Goal: Communication & Community: Share content

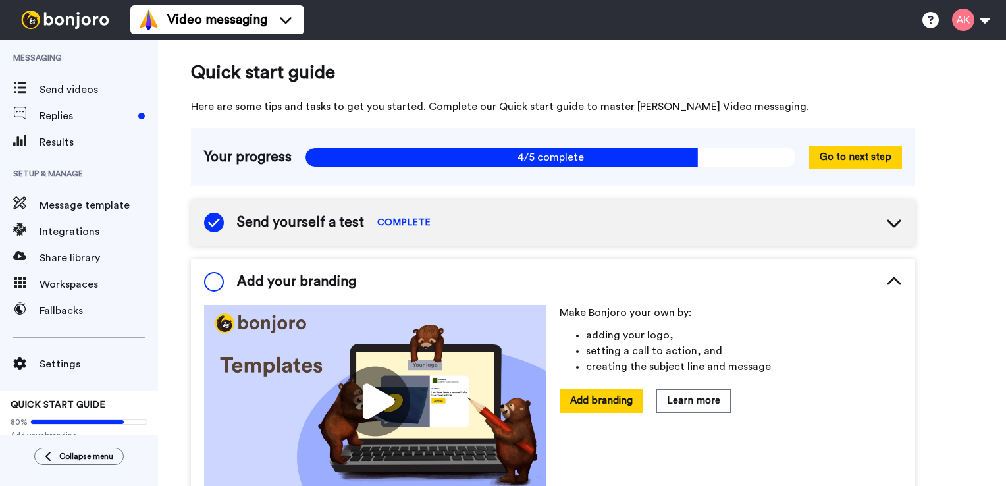
scroll to position [121, 0]
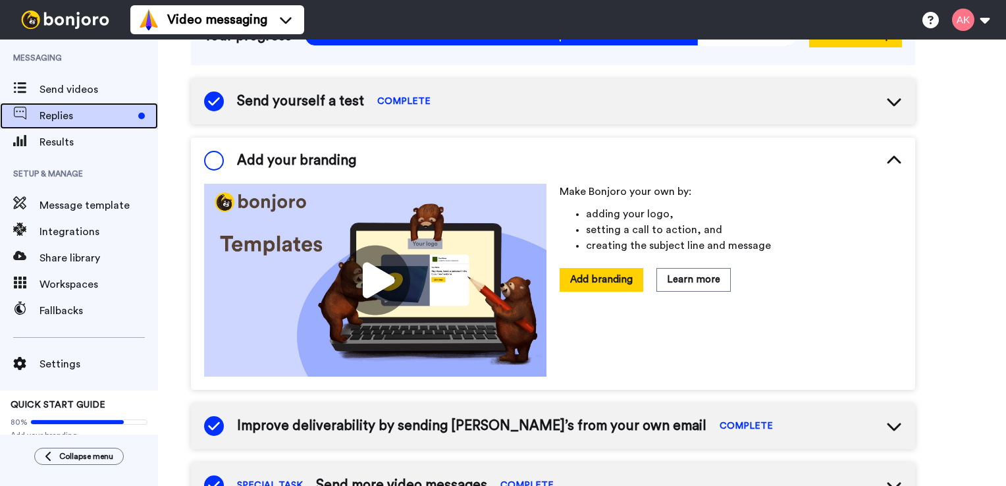
click at [72, 112] on span "Replies" at bounding box center [86, 116] width 93 height 16
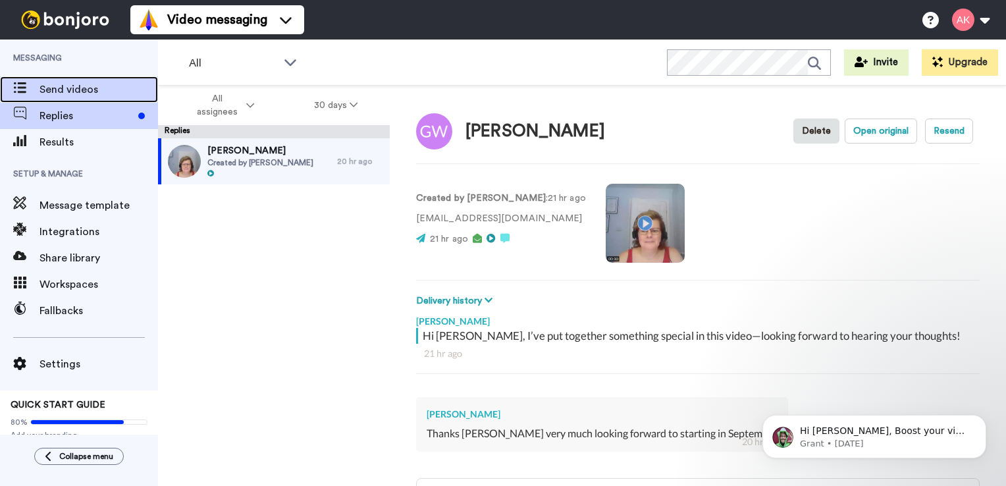
click at [66, 88] on span "Send videos" at bounding box center [99, 90] width 119 height 16
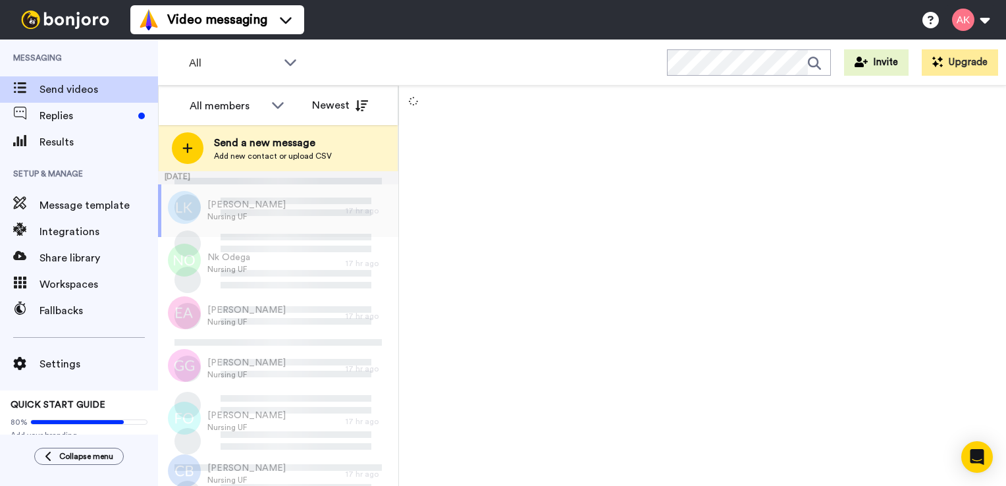
click at [190, 155] on div at bounding box center [188, 148] width 32 height 32
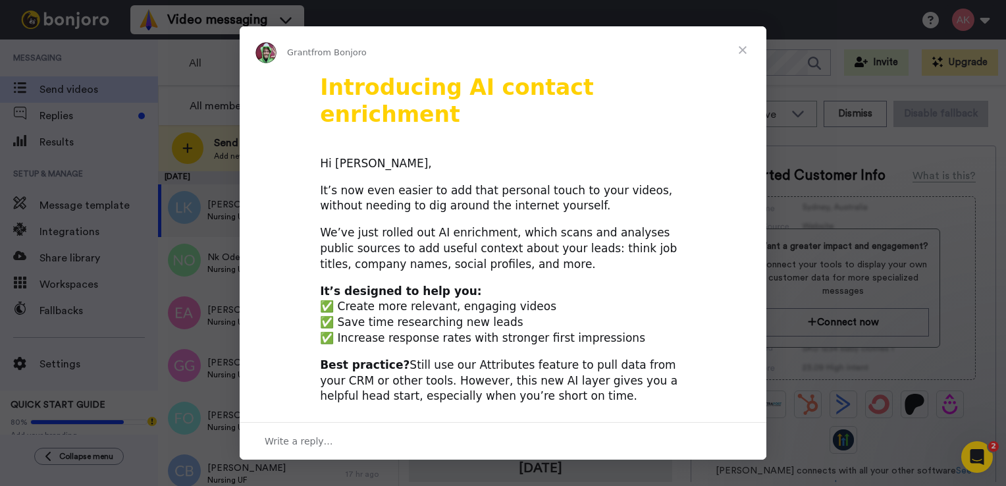
click at [744, 52] on span "Close" at bounding box center [742, 49] width 47 height 47
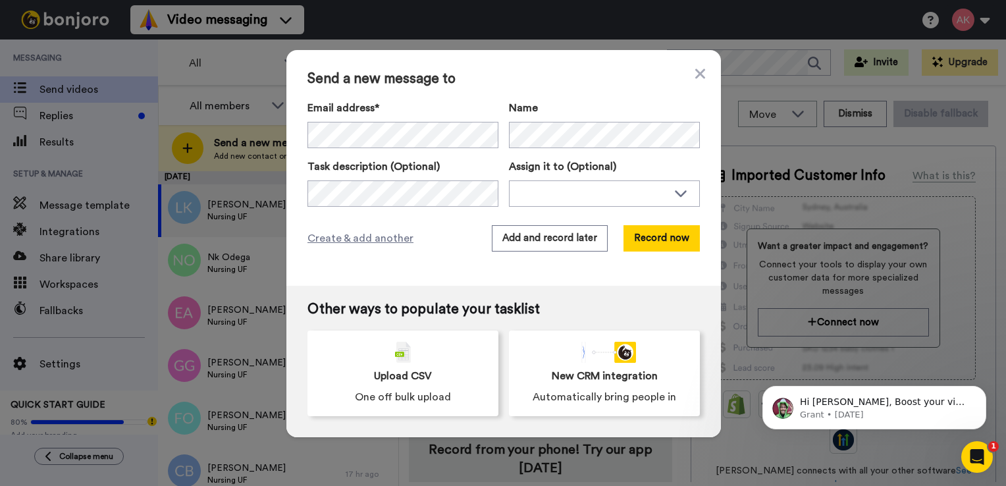
click at [443, 288] on div "Other ways to populate your tasklist Upload CSV One off bulk upload New CRM int…" at bounding box center [503, 361] width 435 height 151
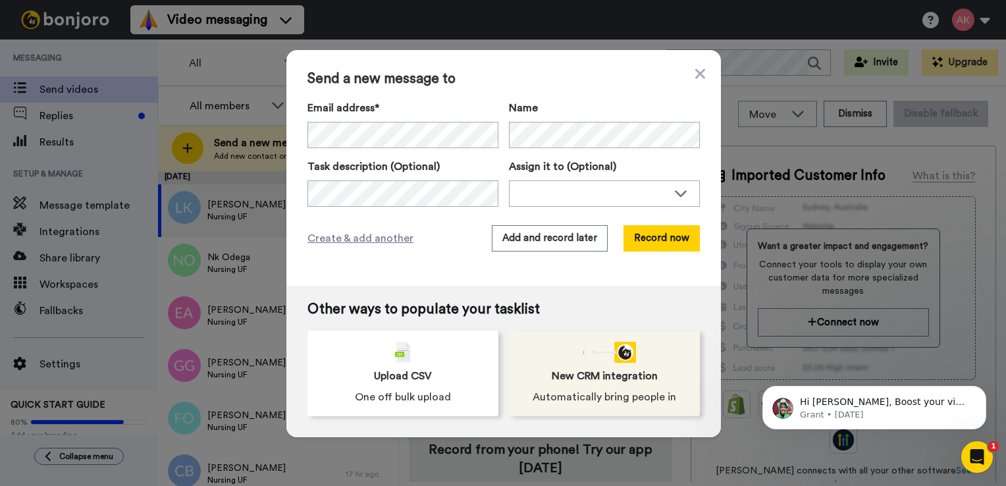
click at [584, 395] on span "Automatically bring people in" at bounding box center [605, 397] width 144 height 16
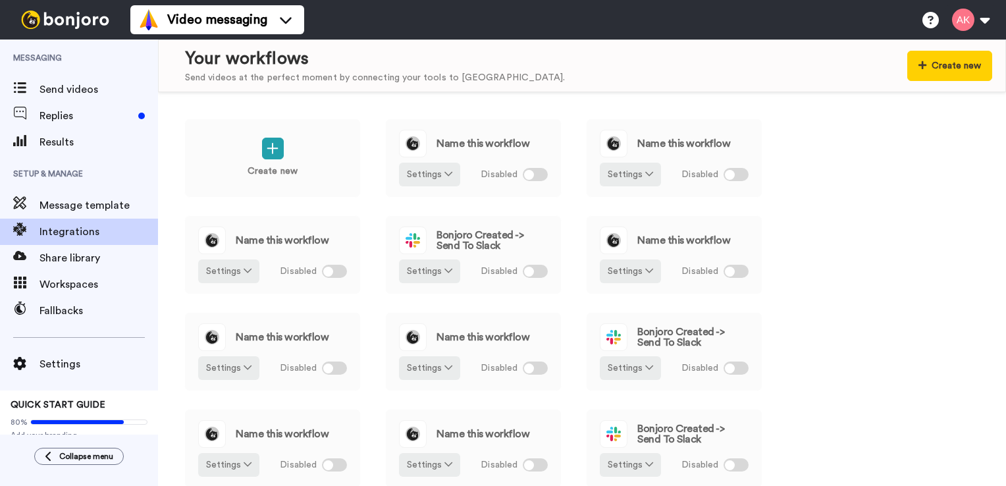
click at [171, 178] on div "Create new Name this workflow Settings Disabled Name this workflow Settings Dis…" at bounding box center [582, 289] width 848 height 394
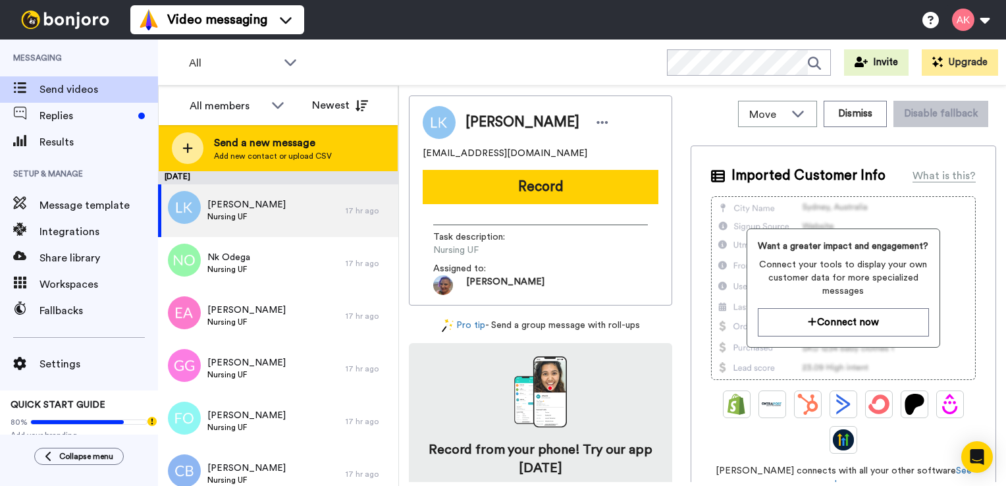
click at [294, 147] on span "Send a new message" at bounding box center [273, 143] width 118 height 16
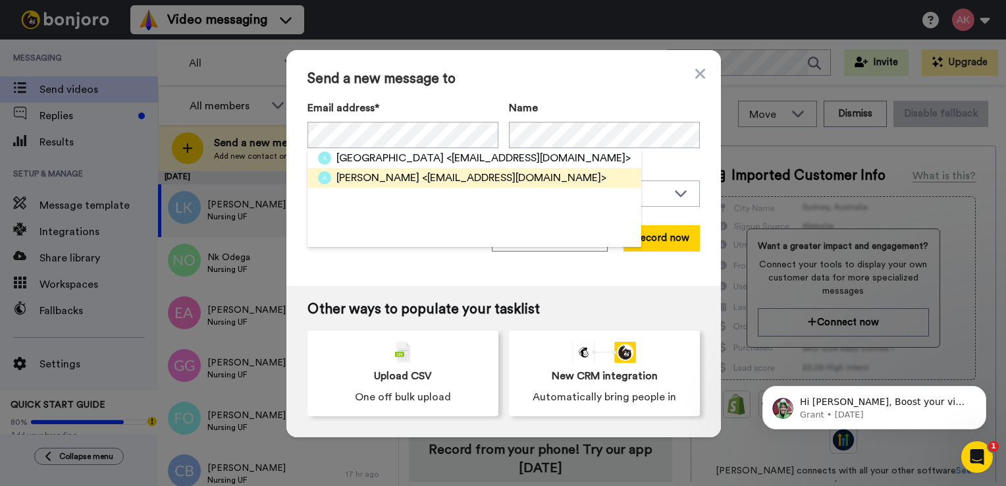
click at [411, 177] on span "[PERSON_NAME]" at bounding box center [377, 178] width 83 height 16
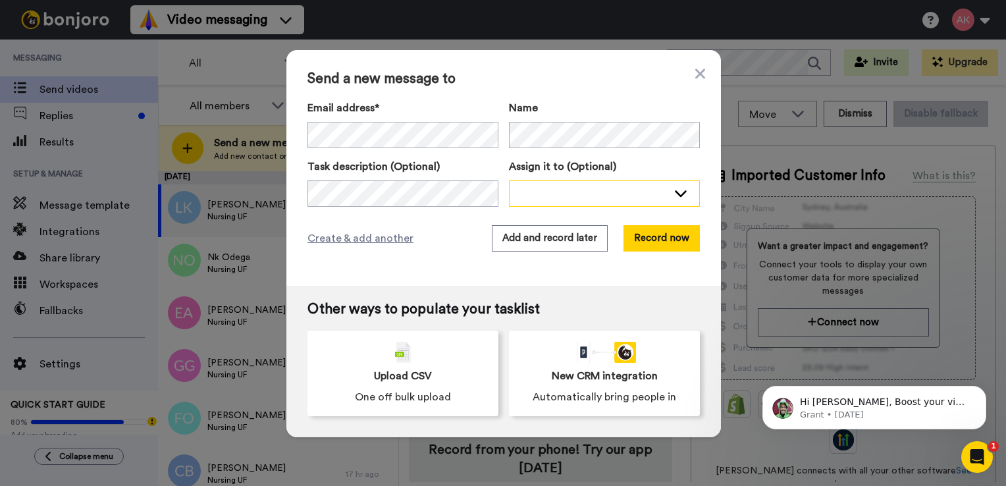
click at [546, 195] on div at bounding box center [593, 192] width 147 height 13
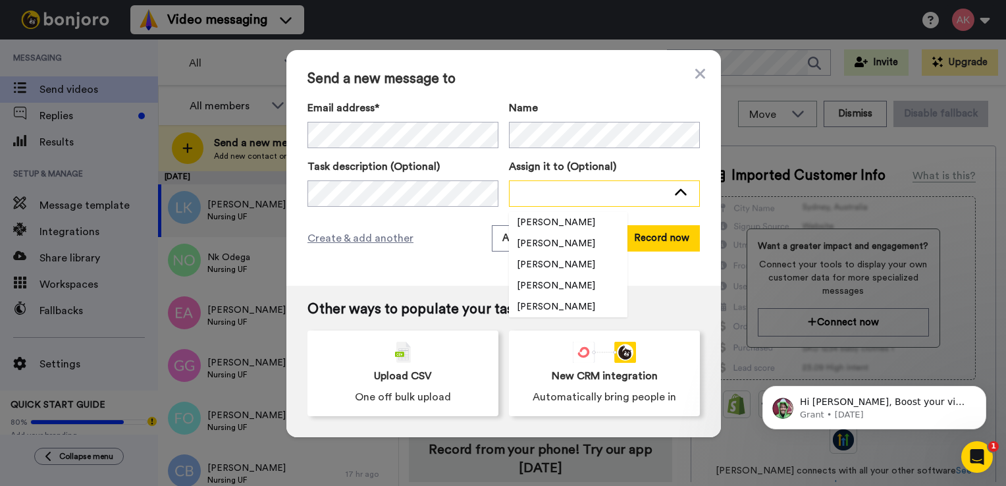
click at [556, 192] on div at bounding box center [593, 192] width 147 height 13
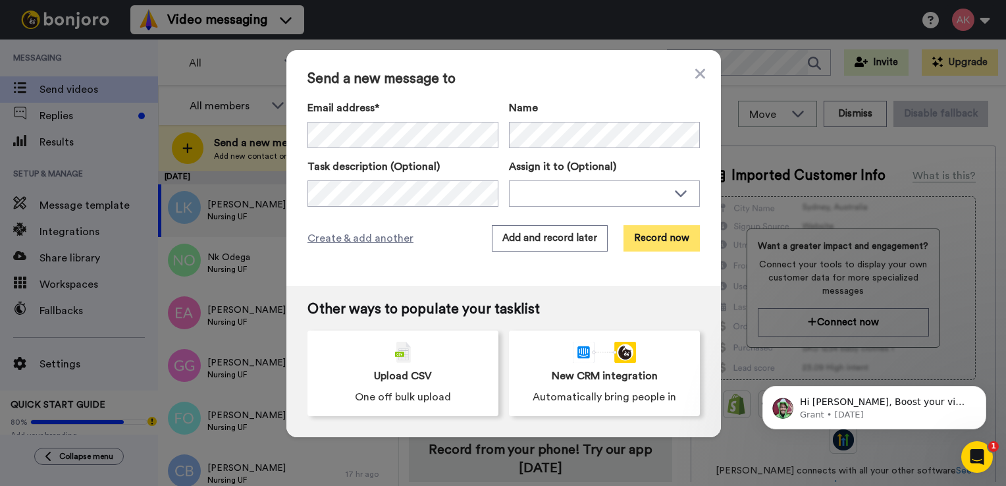
click at [677, 244] on button "Record now" at bounding box center [661, 238] width 76 height 26
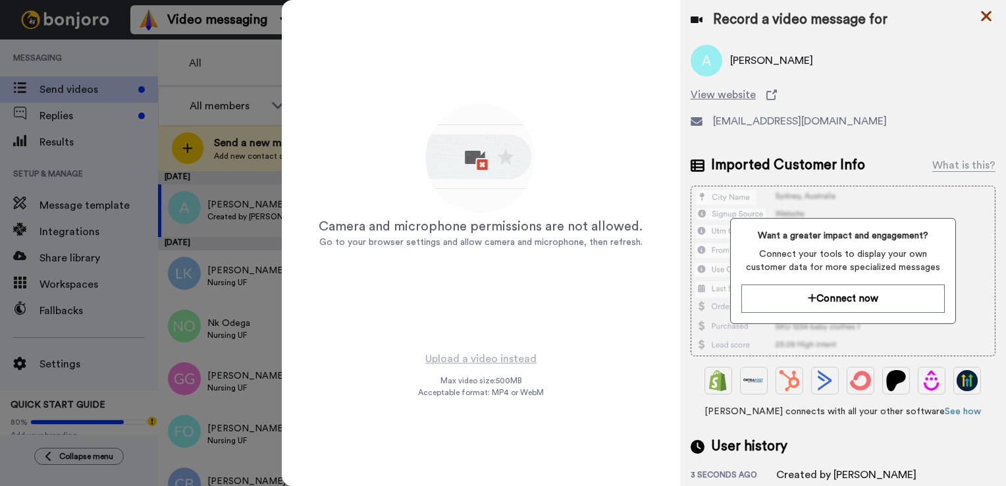
click at [992, 11] on icon at bounding box center [986, 16] width 13 height 16
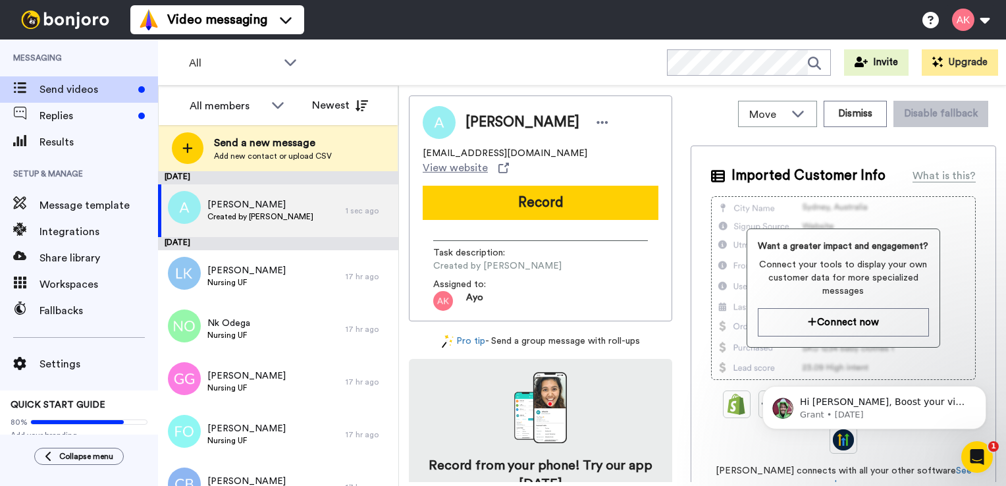
click at [739, 337] on div "Want a greater impact and engagement? Connect your tools to display your own cu…" at bounding box center [843, 288] width 265 height 184
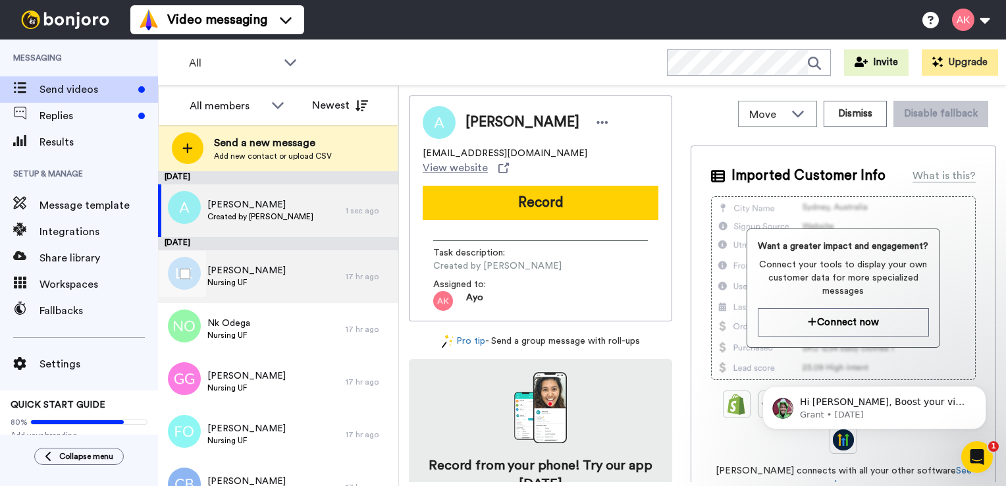
click at [367, 262] on div "Laiba Khan Nursing UF 17 hr ago" at bounding box center [278, 276] width 240 height 53
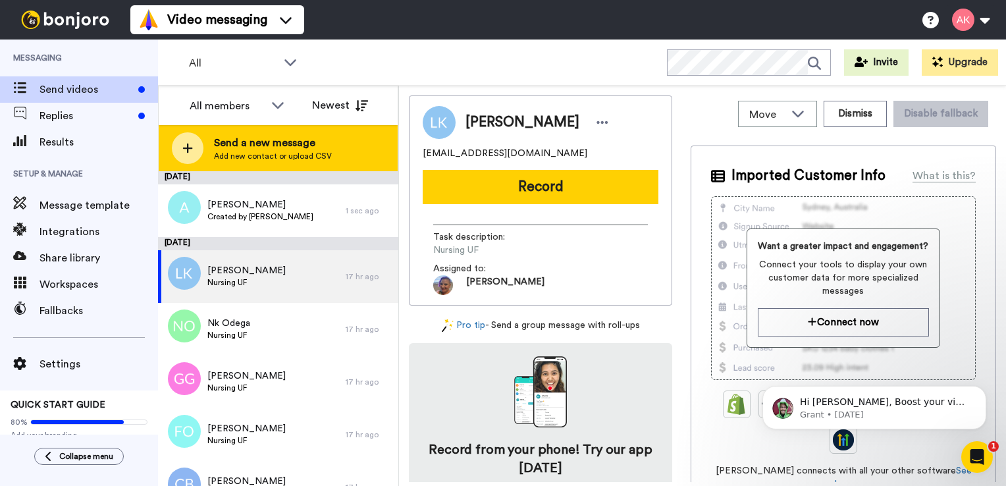
click at [250, 149] on span "Send a new message" at bounding box center [273, 143] width 118 height 16
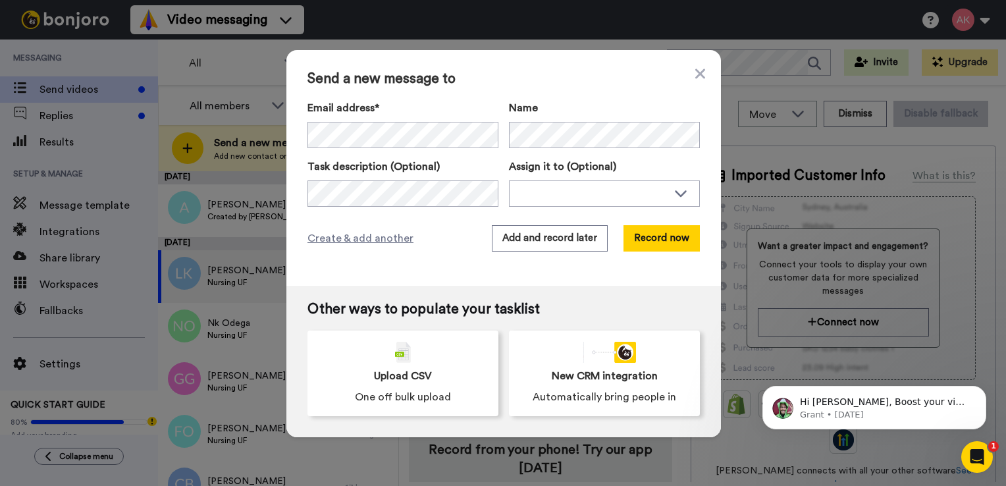
click at [373, 120] on div "Email address*" at bounding box center [402, 124] width 191 height 48
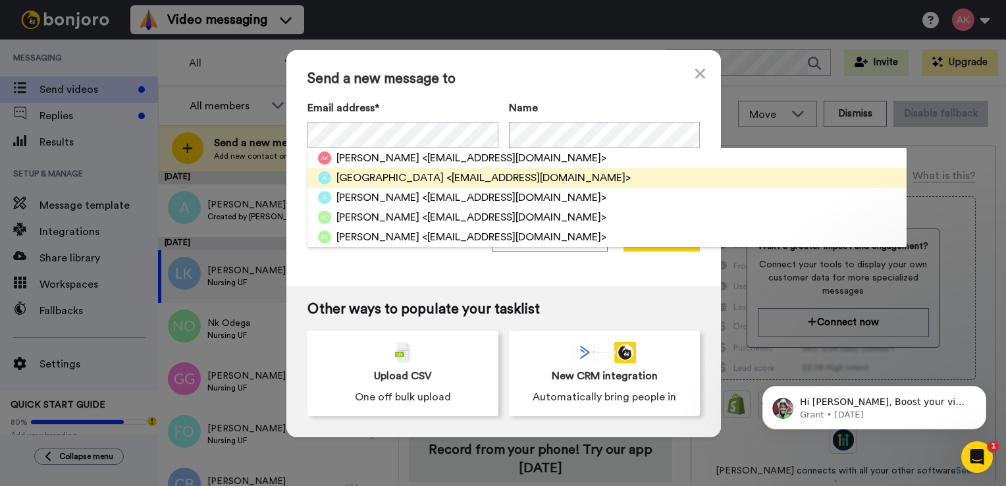
click at [446, 186] on span "<ayodhyakaru@gmail.com>" at bounding box center [538, 178] width 184 height 16
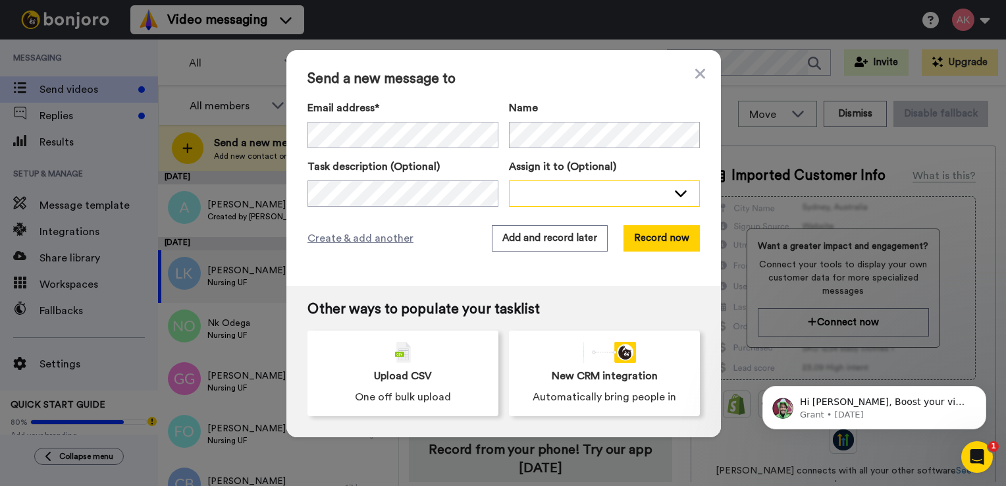
click at [570, 194] on div at bounding box center [593, 192] width 147 height 13
click at [670, 251] on button "Record now" at bounding box center [661, 238] width 76 height 26
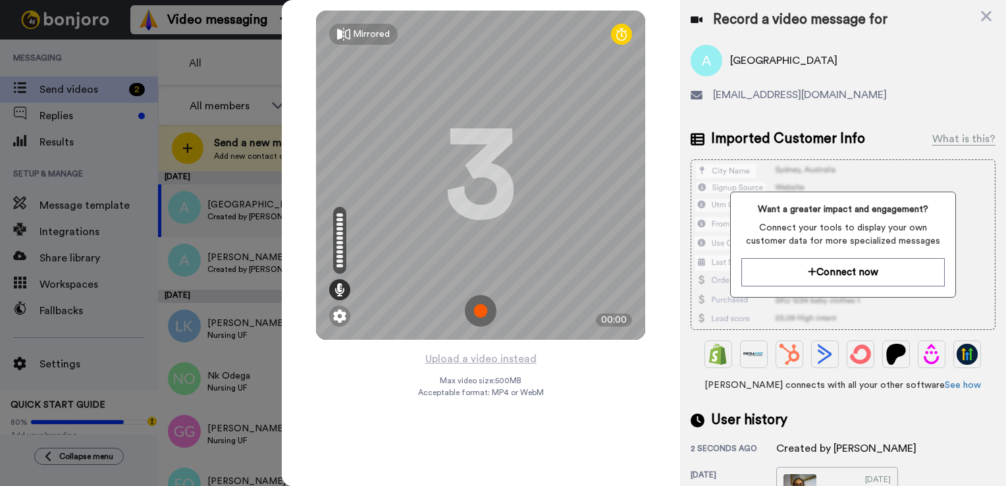
click at [473, 307] on img at bounding box center [481, 311] width 32 height 32
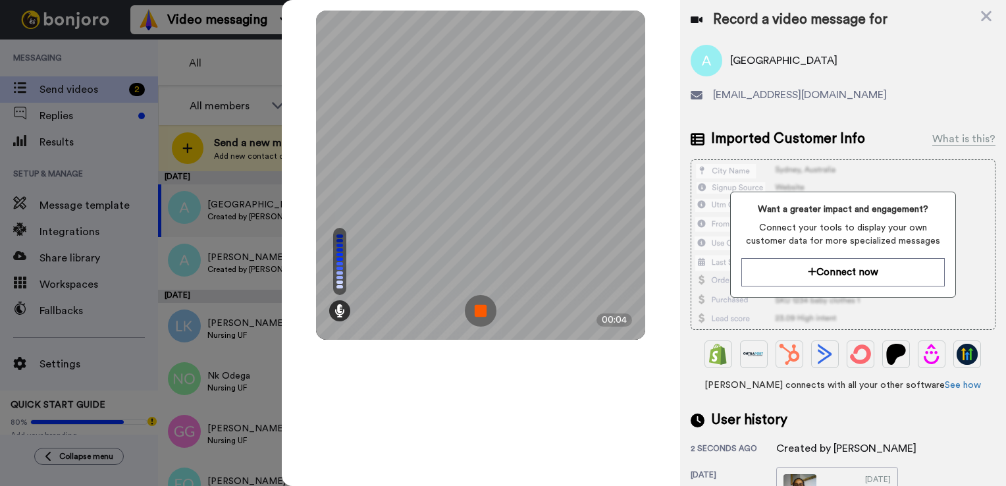
click at [487, 309] on img at bounding box center [481, 311] width 32 height 32
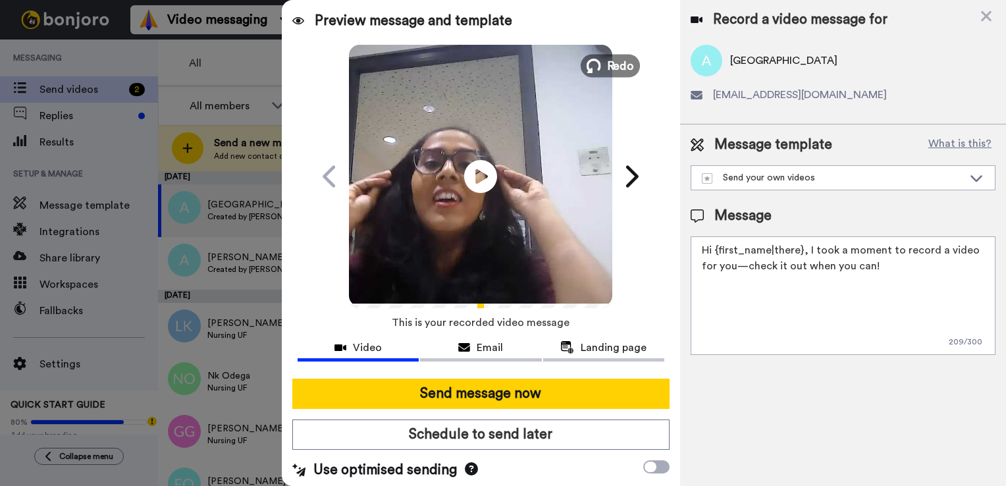
click at [619, 72] on span "Redo" at bounding box center [621, 65] width 28 height 17
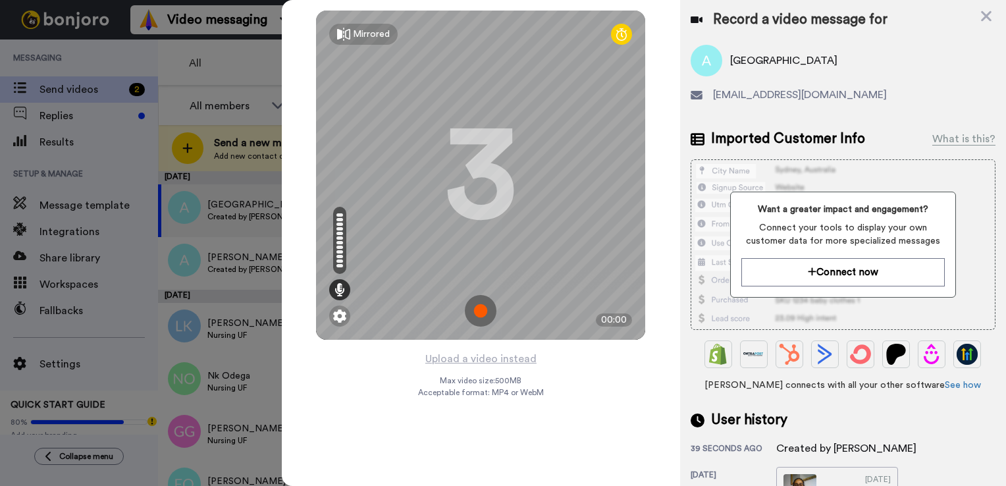
click at [481, 305] on img at bounding box center [481, 311] width 32 height 32
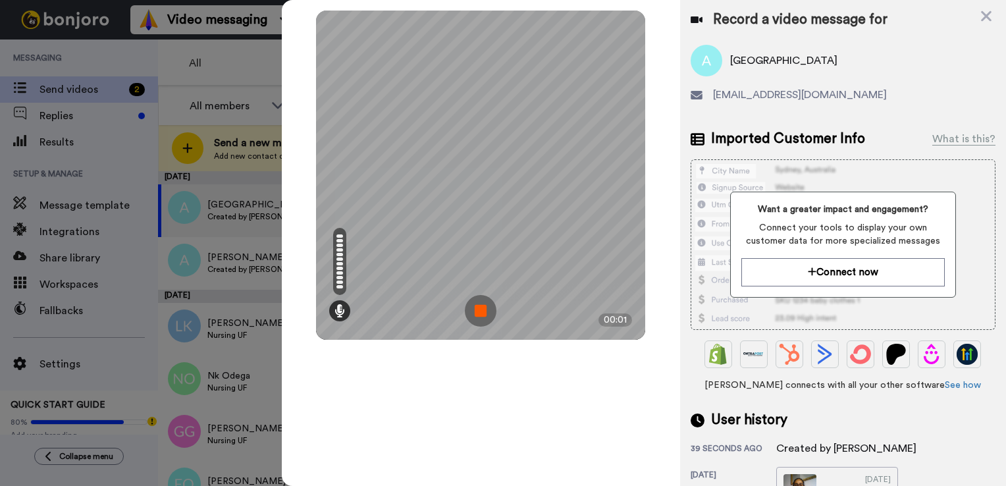
click at [481, 305] on img at bounding box center [481, 311] width 32 height 32
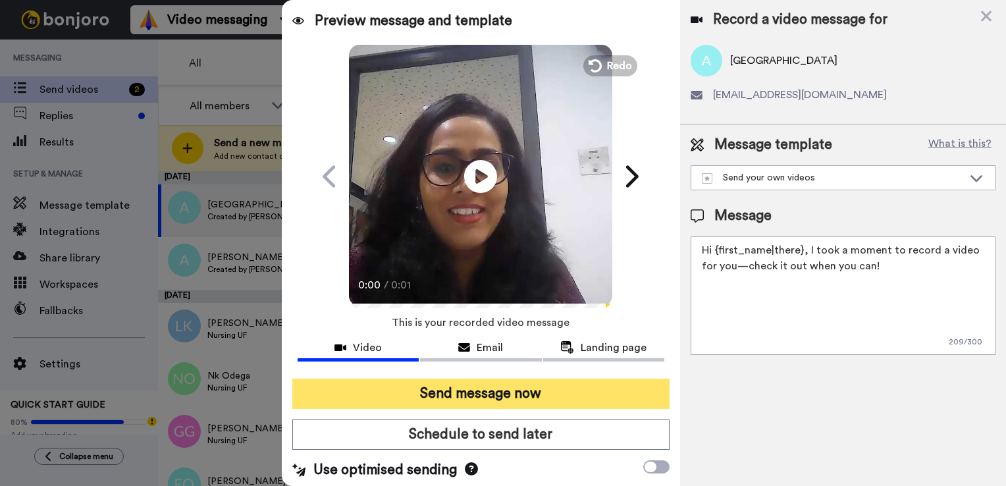
click at [495, 388] on button "Send message now" at bounding box center [480, 394] width 377 height 30
